Goal: Find specific page/section: Find specific page/section

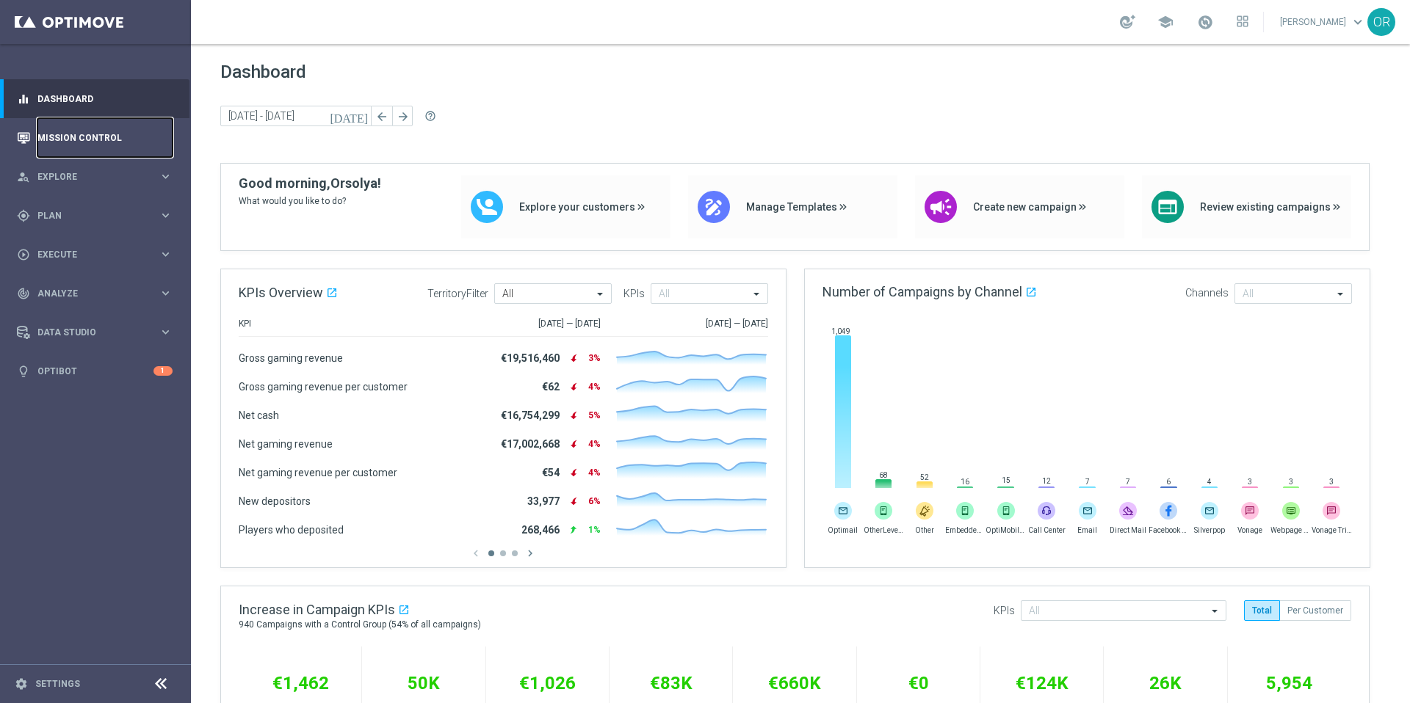
click at [104, 142] on link "Mission Control" at bounding box center [104, 137] width 135 height 39
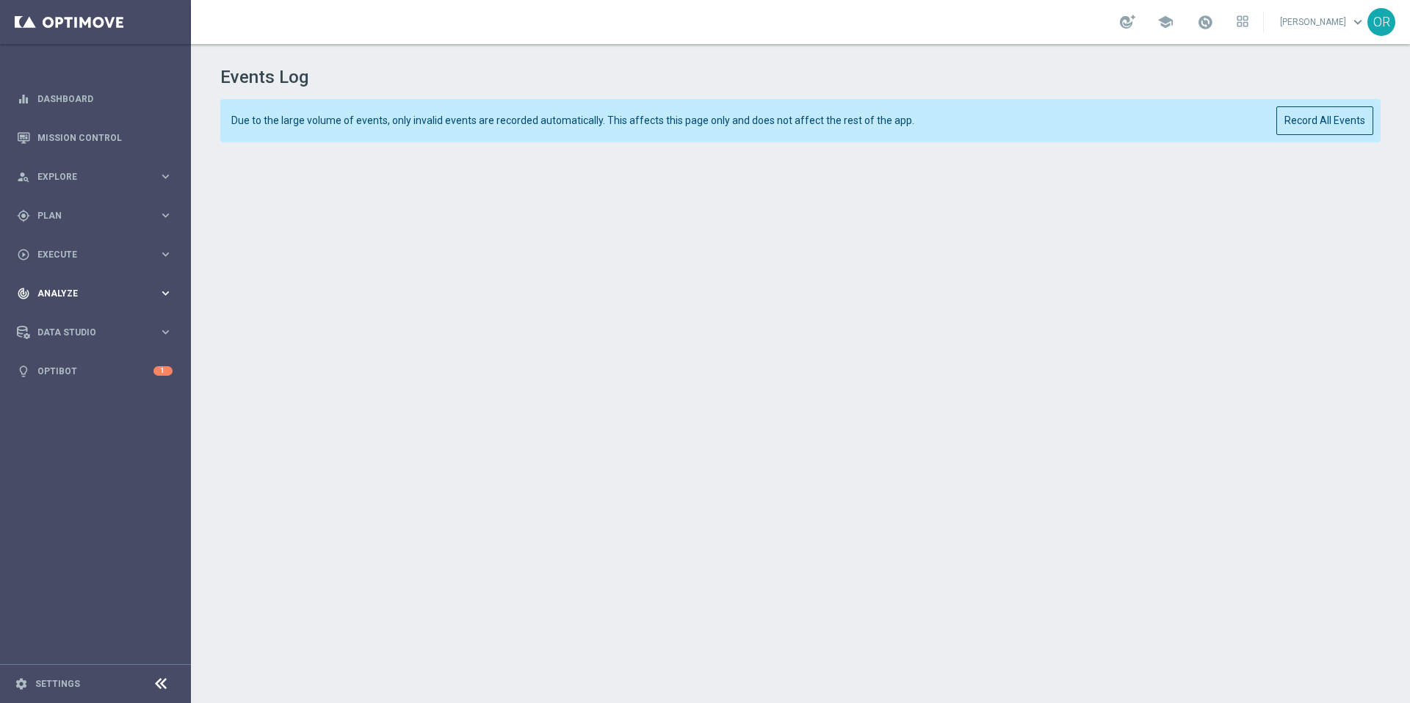
click at [68, 292] on span "Analyze" at bounding box center [97, 293] width 121 height 9
click at [79, 343] on link "Marketing Plan Explorer" at bounding box center [95, 346] width 115 height 12
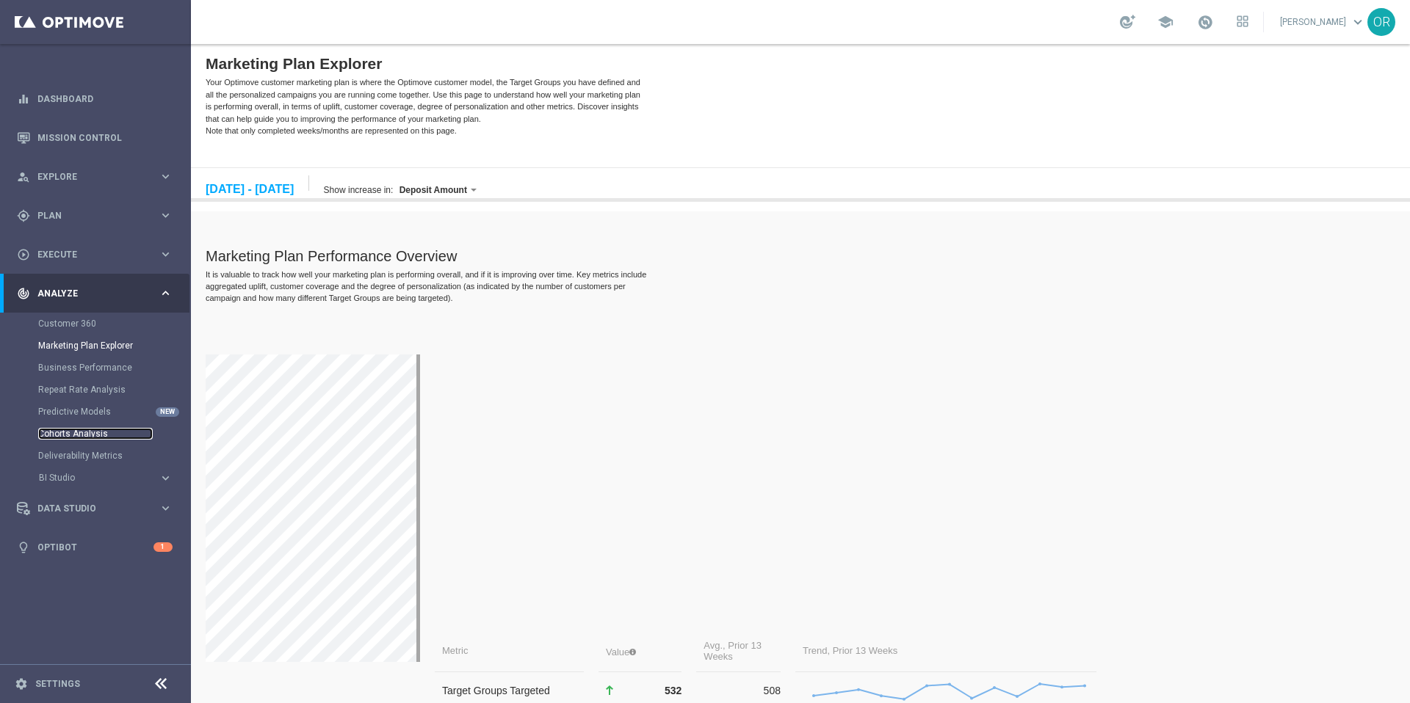
click at [77, 433] on link "Cohorts Analysis" at bounding box center [95, 434] width 115 height 12
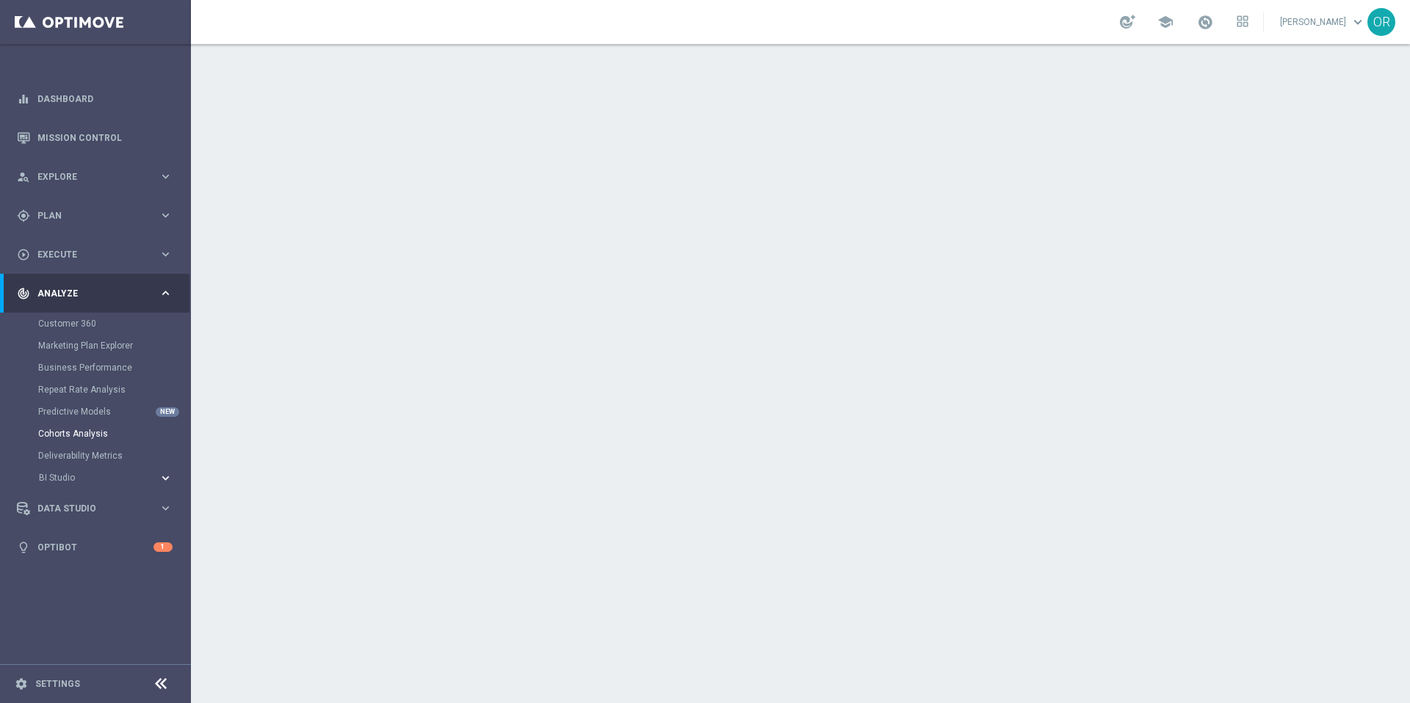
click at [163, 479] on icon "keyboard_arrow_right" at bounding box center [166, 478] width 14 height 14
click at [90, 433] on link "Cohorts Analysis" at bounding box center [95, 434] width 115 height 12
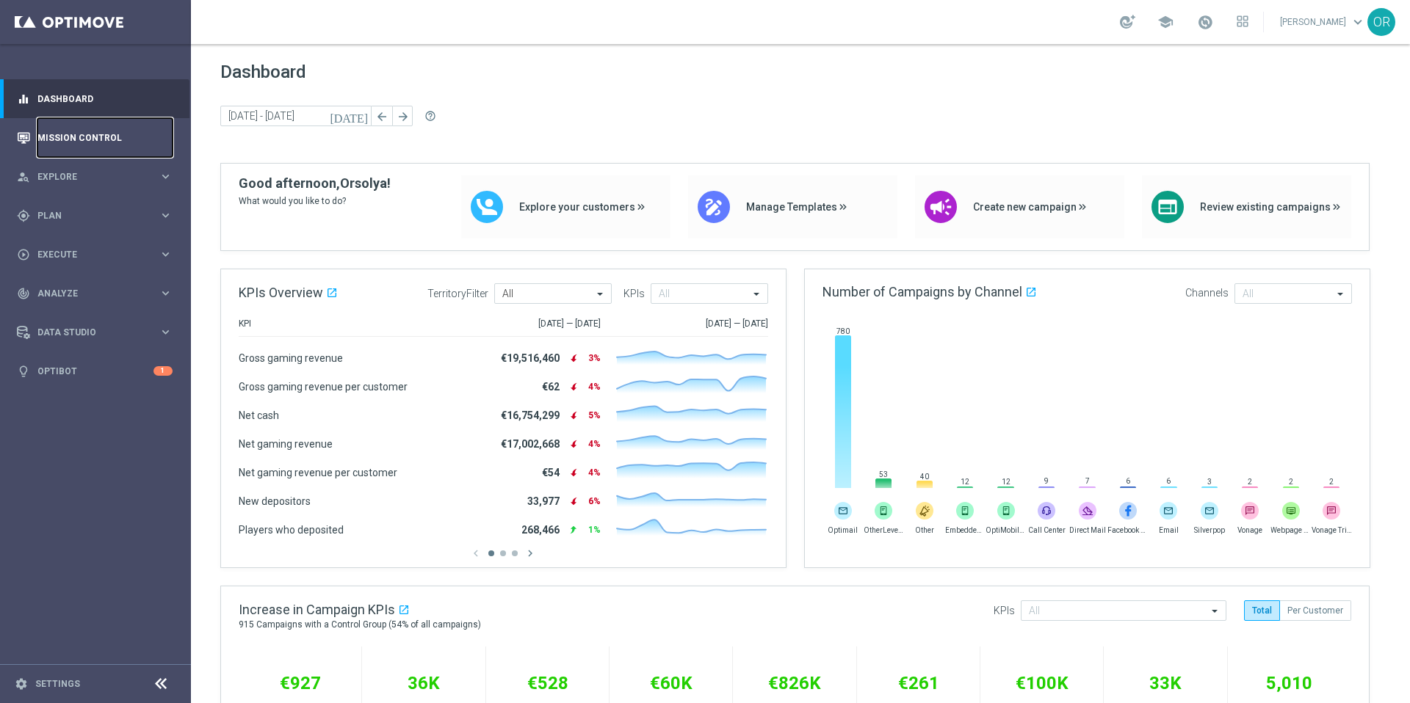
click at [82, 134] on link "Mission Control" at bounding box center [104, 137] width 135 height 39
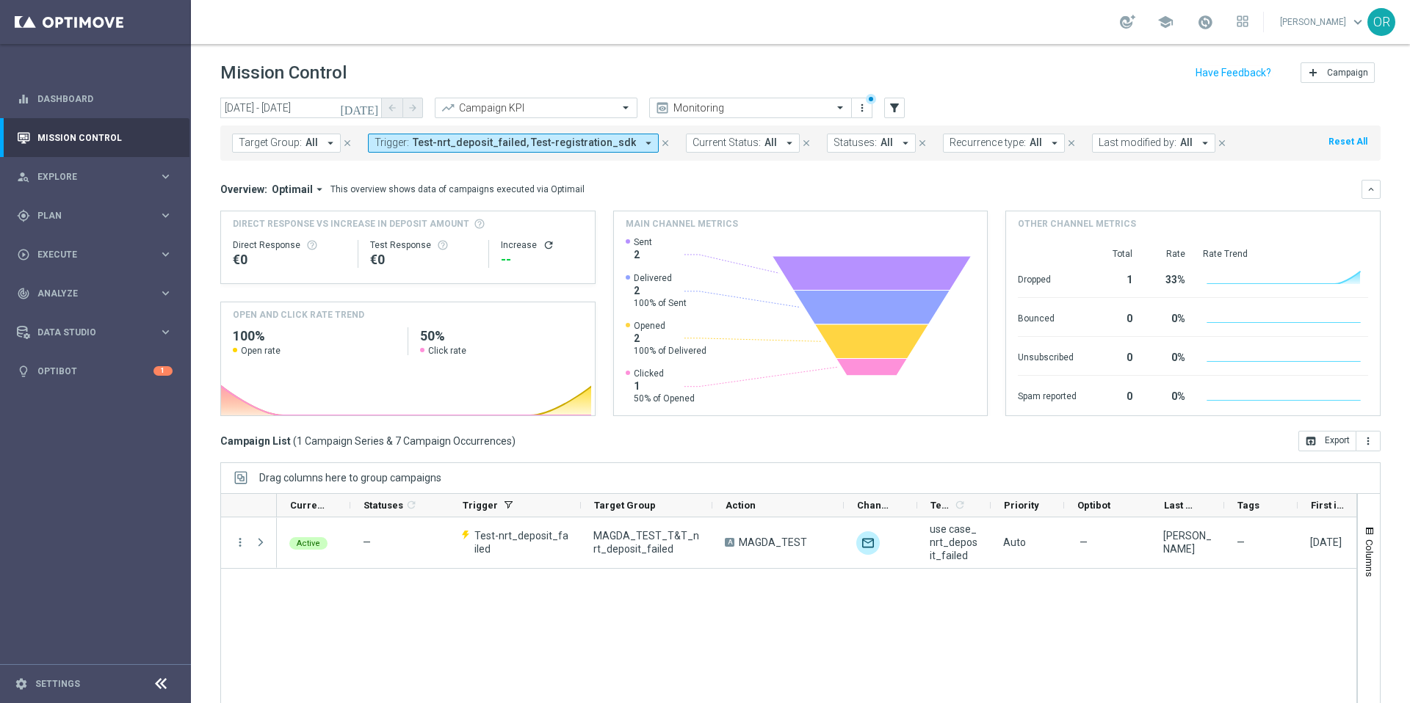
click at [660, 142] on icon "close" at bounding box center [665, 143] width 10 height 10
